Goal: Task Accomplishment & Management: Complete application form

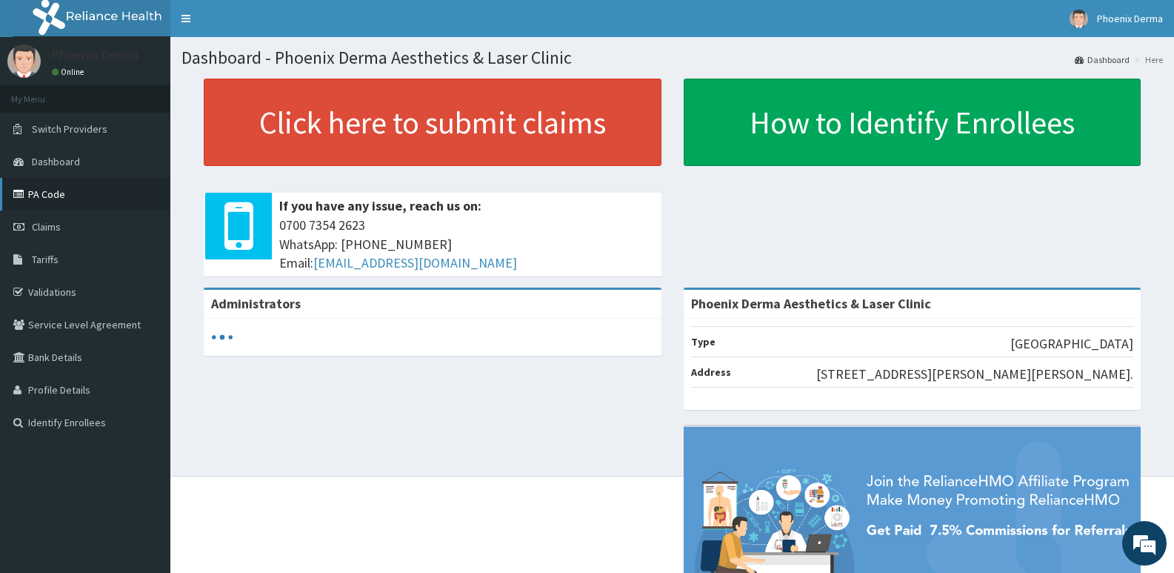
click at [67, 206] on link "PA Code" at bounding box center [85, 194] width 170 height 33
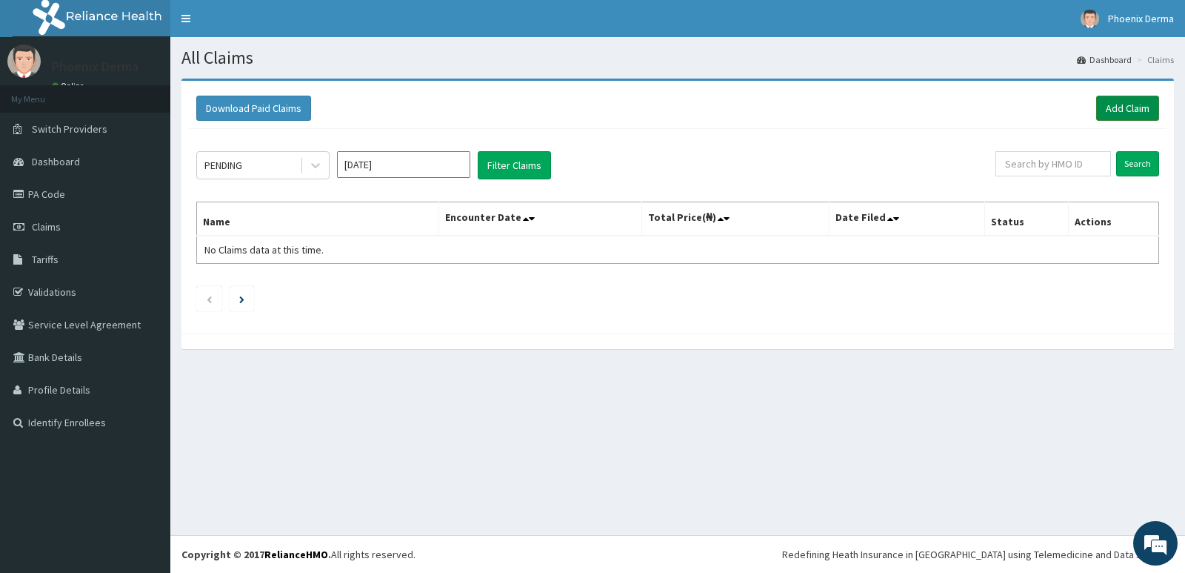
click at [1138, 116] on link "Add Claim" at bounding box center [1127, 108] width 63 height 25
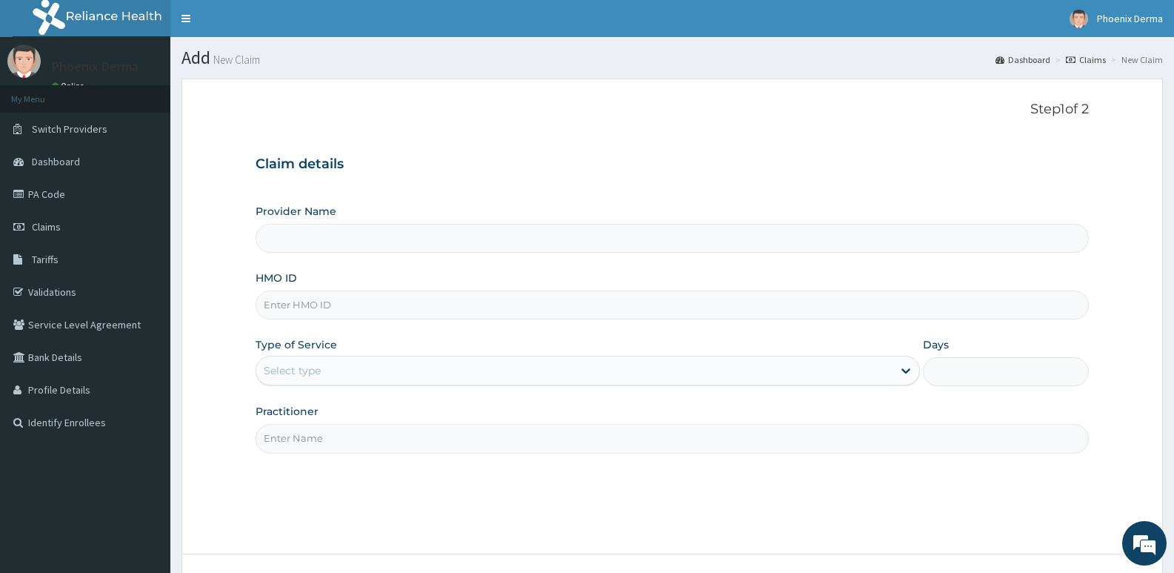
drag, startPoint x: 348, startPoint y: 300, endPoint x: 339, endPoint y: 286, distance: 16.6
click at [348, 300] on input "HMO ID" at bounding box center [672, 304] width 833 height 29
type input "Phoenix Derma Aesthetics & Laser Clinic"
type input "ABP/10513/A"
click at [324, 374] on div "Select type" at bounding box center [573, 370] width 635 height 24
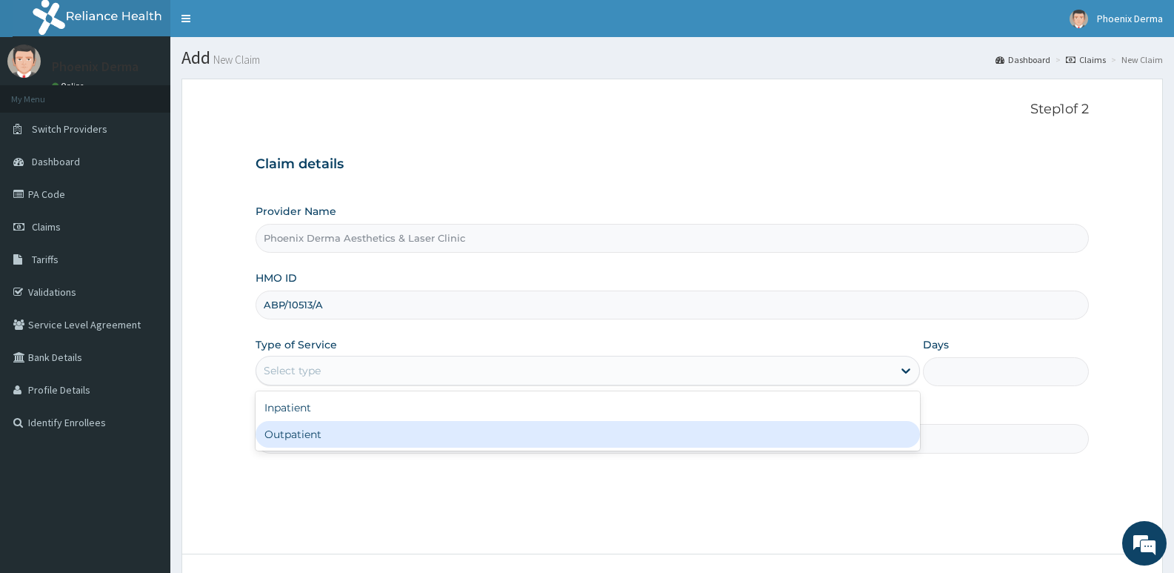
click at [319, 428] on div "Outpatient" at bounding box center [588, 434] width 664 height 27
type input "1"
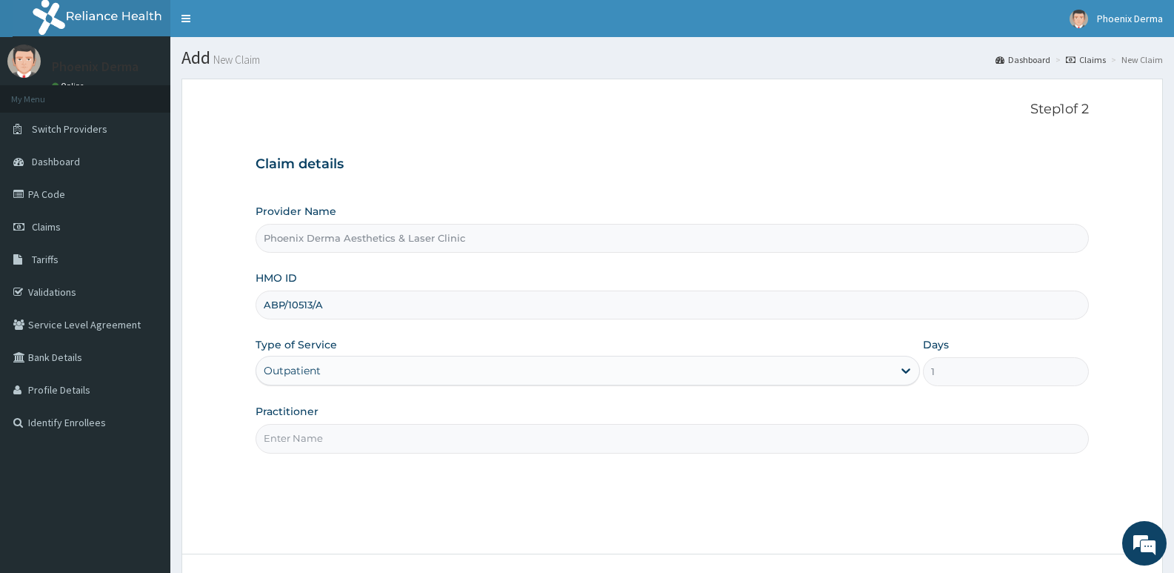
click at [336, 441] on input "Practitioner" at bounding box center [672, 438] width 833 height 29
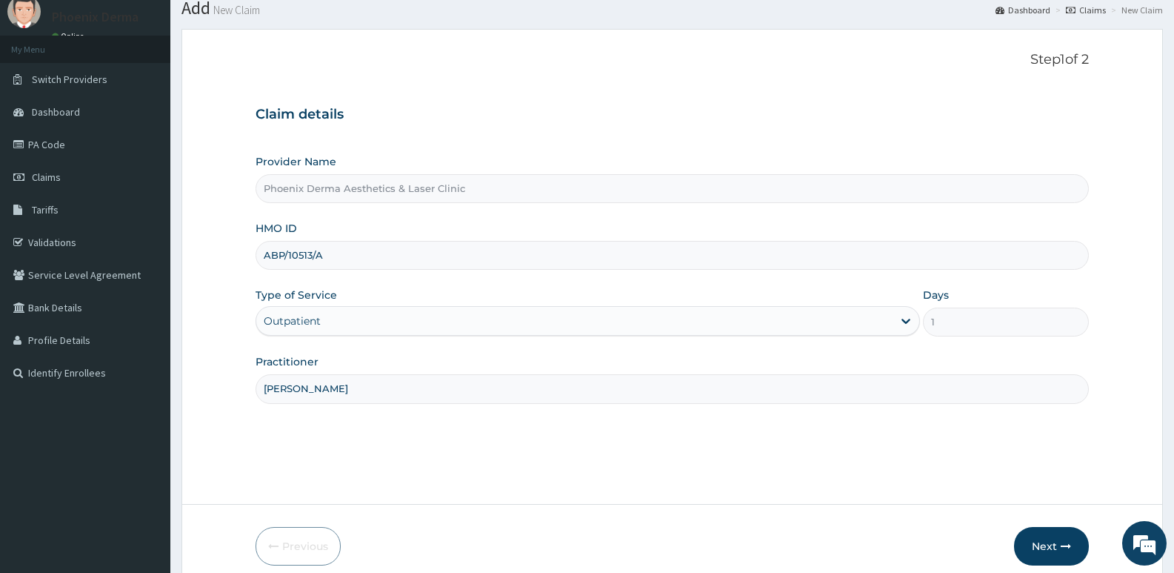
scroll to position [114, 0]
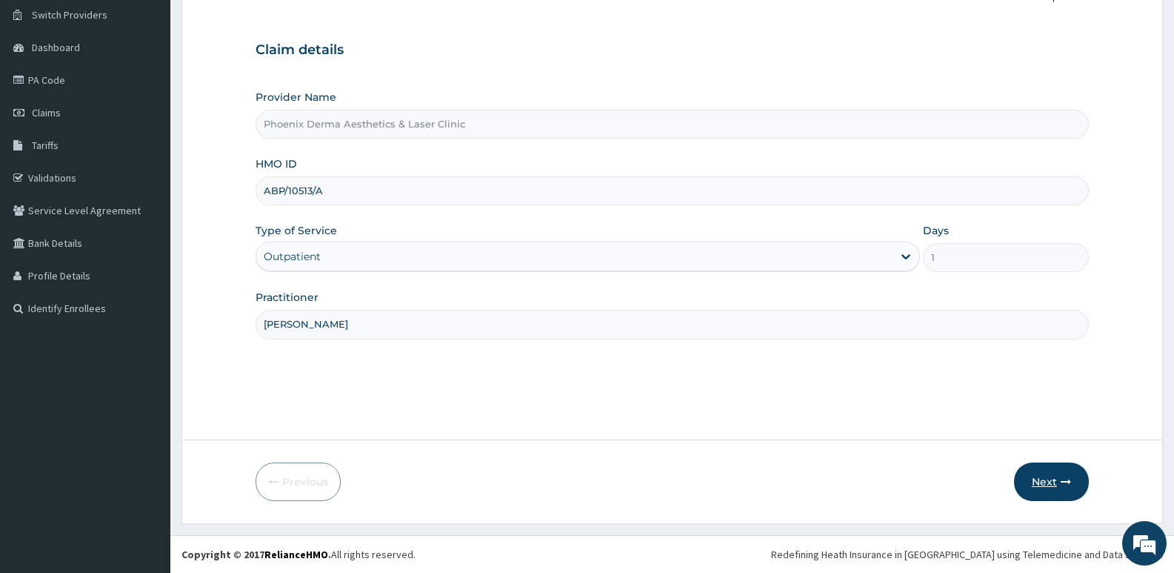
type input "[PERSON_NAME]"
click at [1063, 488] on button "Next" at bounding box center [1051, 481] width 75 height 39
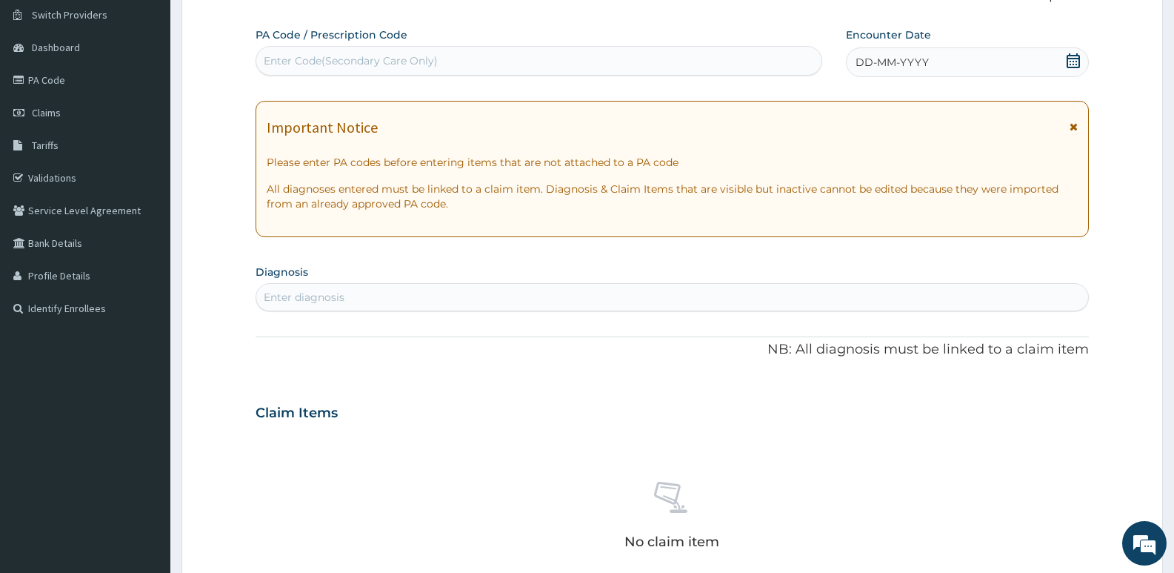
click at [338, 45] on div "PA Code / Prescription Code Enter Code(Secondary Care Only)" at bounding box center [539, 51] width 567 height 48
click at [324, 73] on div "Enter Code(Secondary Care Only)" at bounding box center [538, 61] width 565 height 24
click at [324, 64] on div "Enter Code(Secondary Care Only)" at bounding box center [351, 60] width 174 height 15
paste input "PA/ECF287"
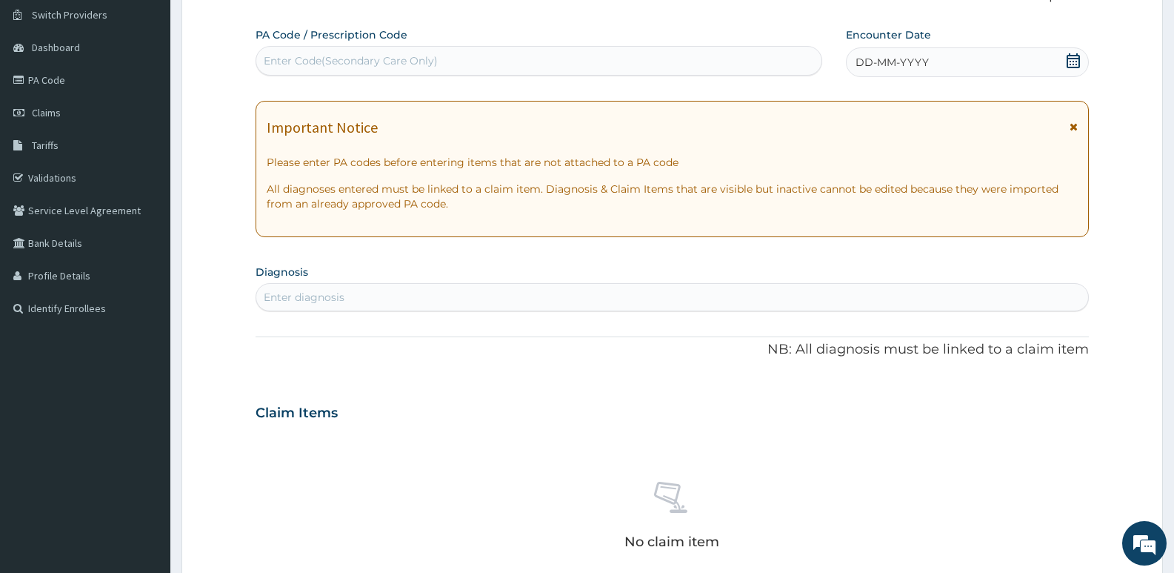
type input "PA/ECF287"
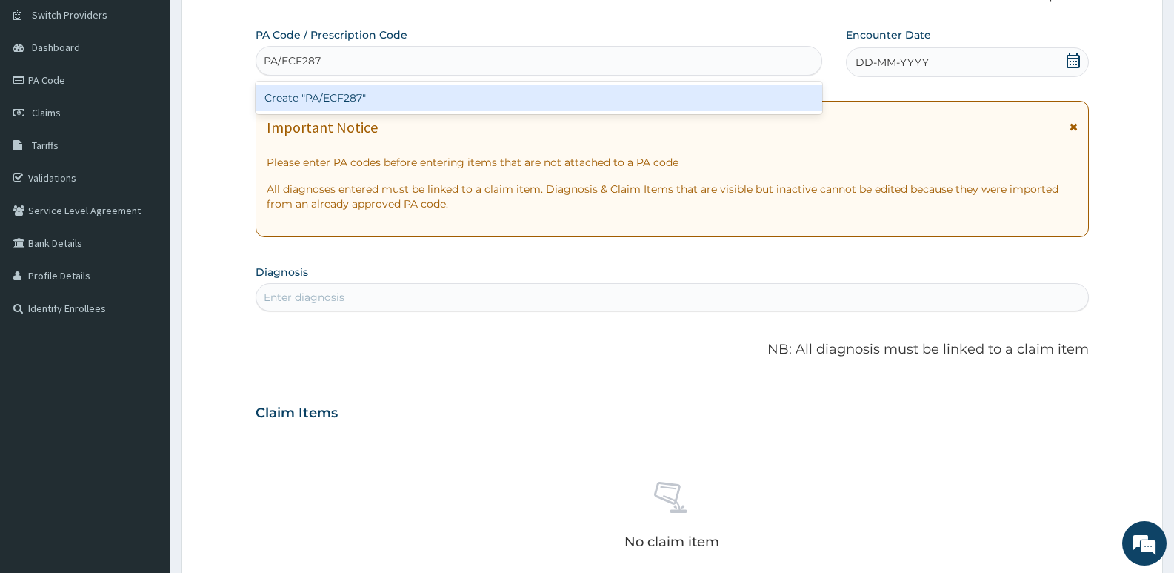
click at [341, 90] on div "Create "PA/ECF287"" at bounding box center [539, 97] width 567 height 27
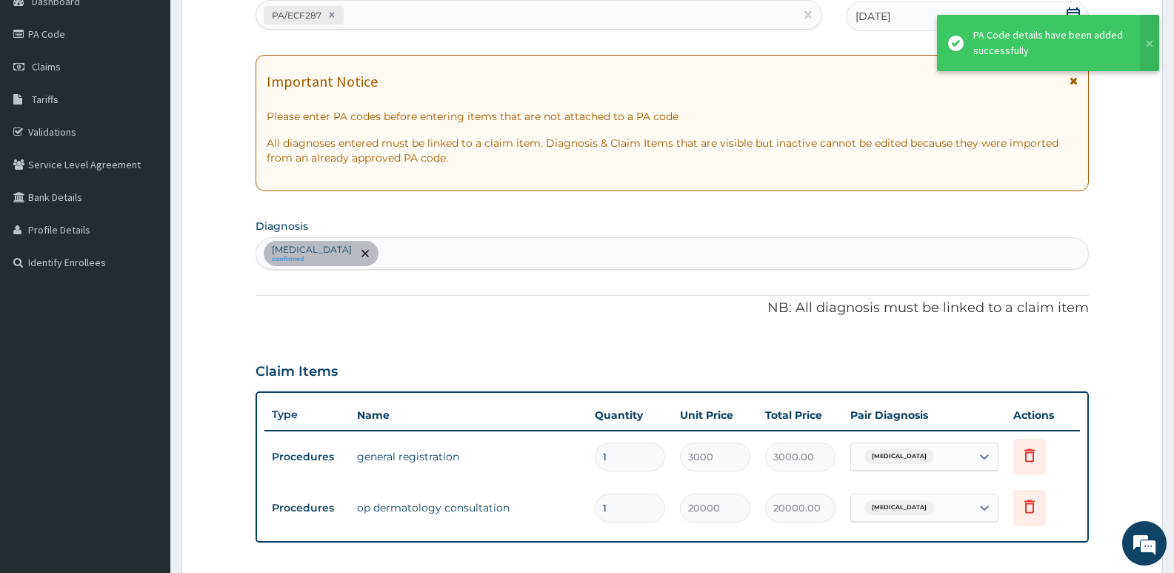
scroll to position [476, 0]
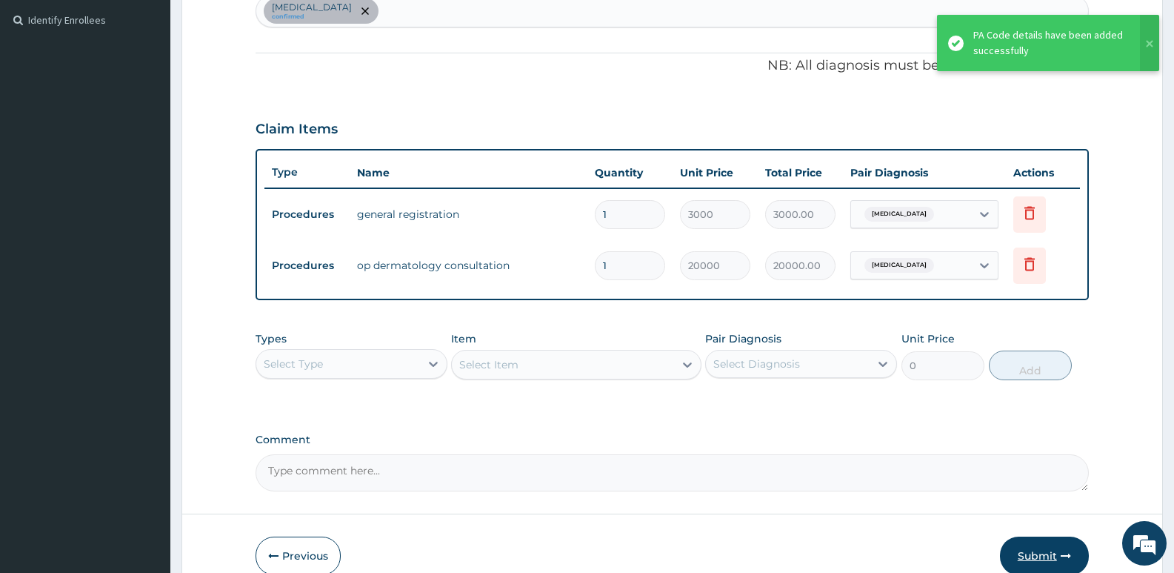
click at [1045, 548] on button "Submit" at bounding box center [1044, 555] width 89 height 39
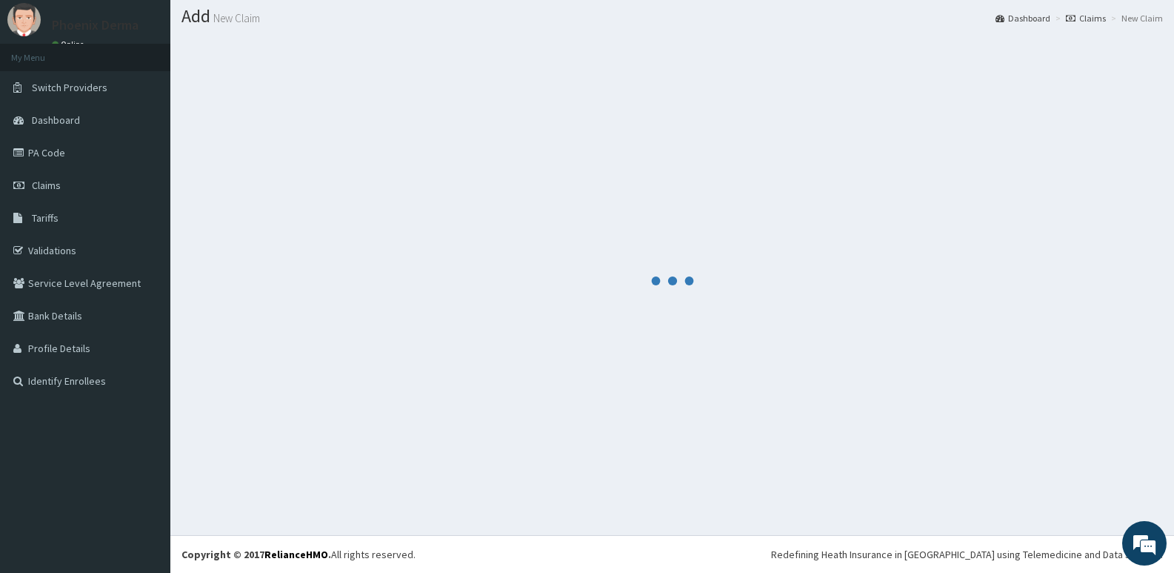
scroll to position [402, 0]
